Goal: Task Accomplishment & Management: Use online tool/utility

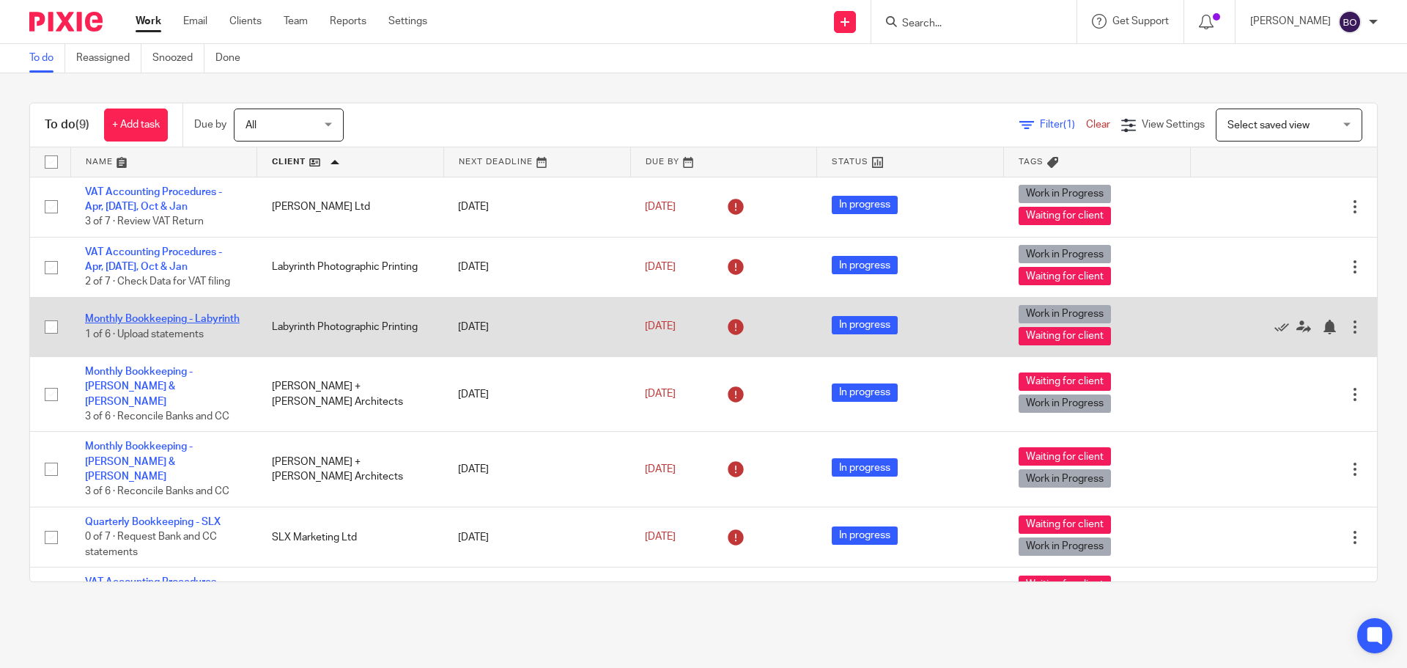
click at [153, 314] on link "Monthly Bookkeeping - Labyrinth" at bounding box center [162, 319] width 155 height 10
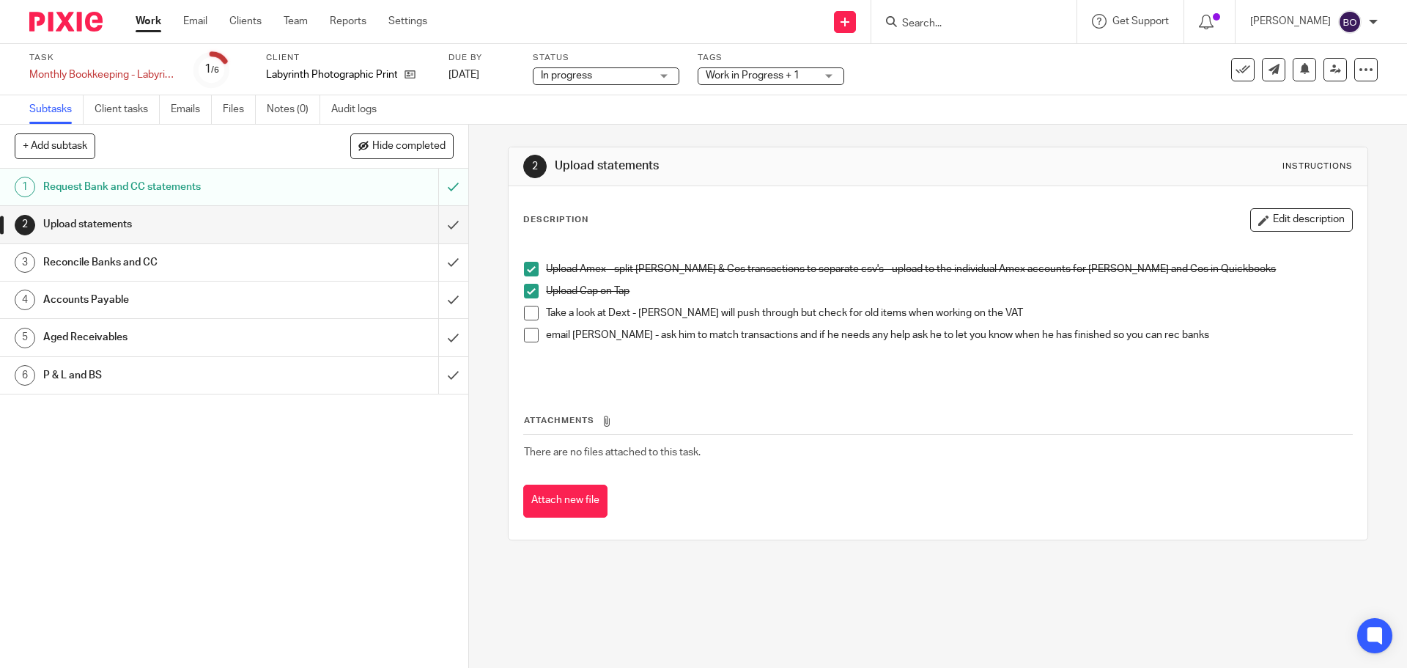
click at [534, 314] on span at bounding box center [531, 313] width 15 height 15
click at [527, 337] on span at bounding box center [531, 335] width 15 height 15
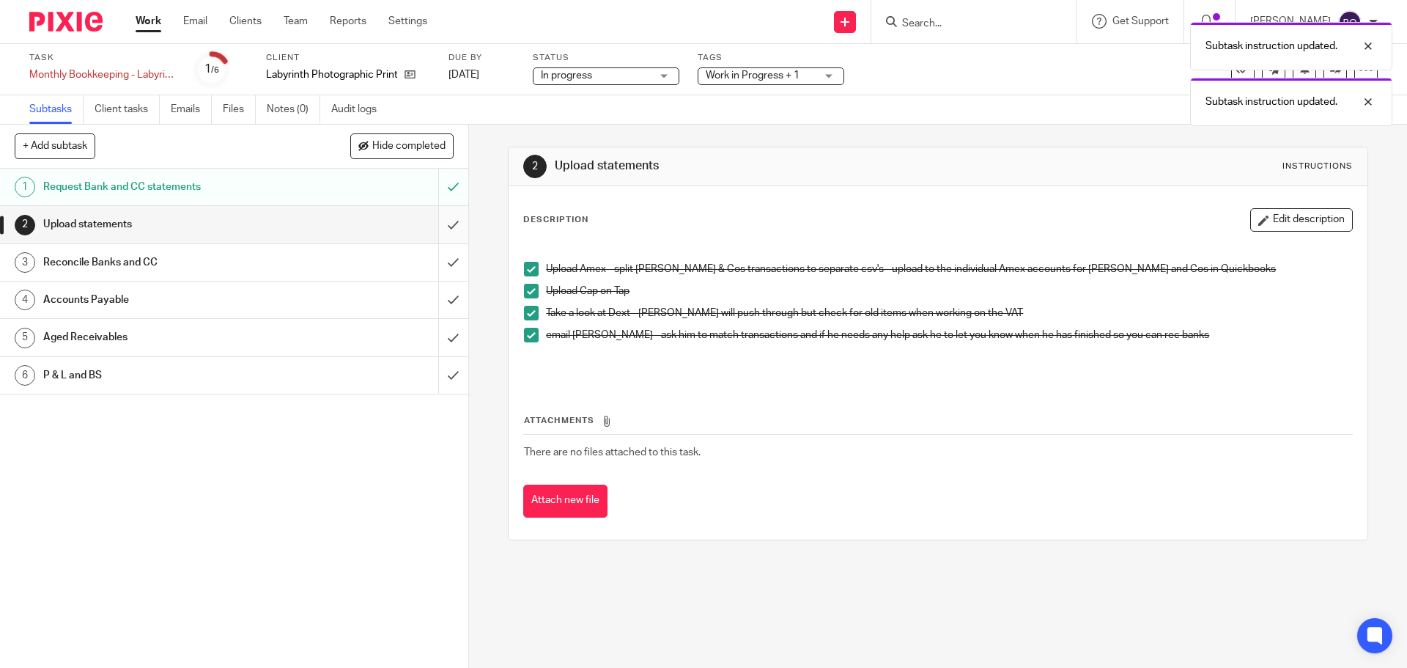
click at [442, 223] on input "submit" at bounding box center [234, 224] width 468 height 37
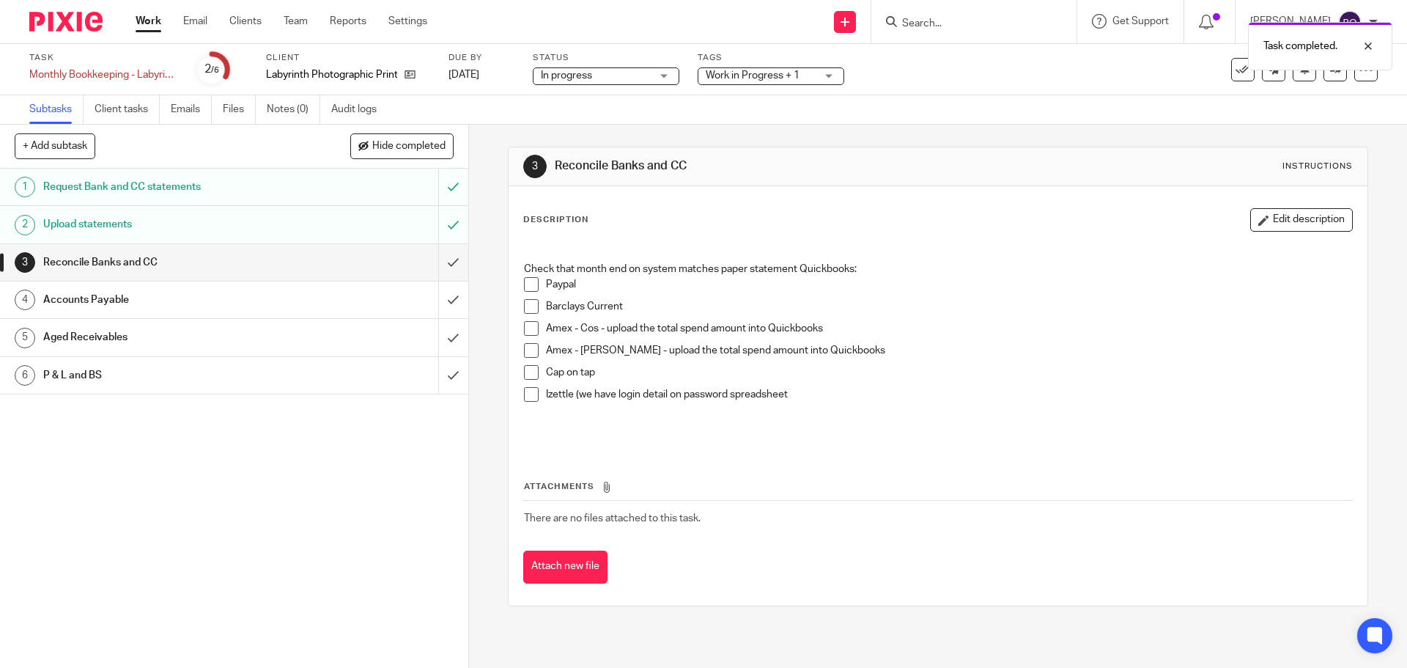
click at [525, 286] on span at bounding box center [531, 284] width 15 height 15
